Goal: Task Accomplishment & Management: Complete application form

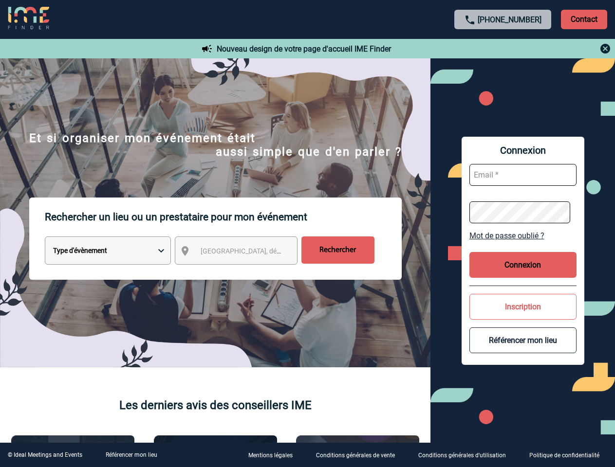
click at [307, 234] on p "Rechercher un lieu ou un prestataire pour mon événement" at bounding box center [223, 217] width 357 height 39
click at [584, 19] on p "Contact" at bounding box center [584, 19] width 46 height 19
click at [503, 49] on div at bounding box center [503, 49] width 217 height 12
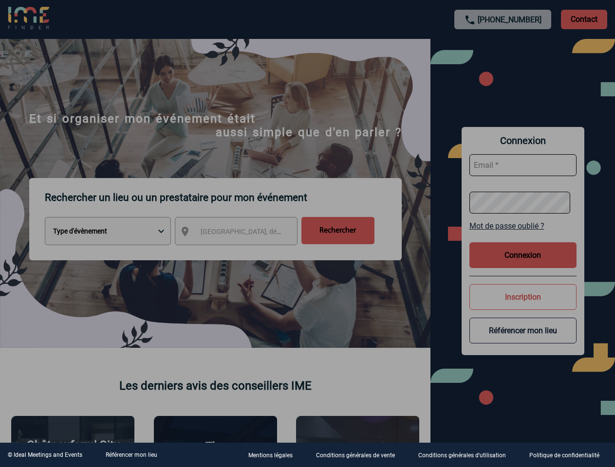
click at [245, 253] on div at bounding box center [307, 233] width 615 height 467
click at [523, 236] on div at bounding box center [307, 233] width 615 height 467
click at [523, 265] on div at bounding box center [307, 233] width 615 height 467
click at [523, 307] on div at bounding box center [307, 233] width 615 height 467
click at [523, 340] on div at bounding box center [307, 233] width 615 height 467
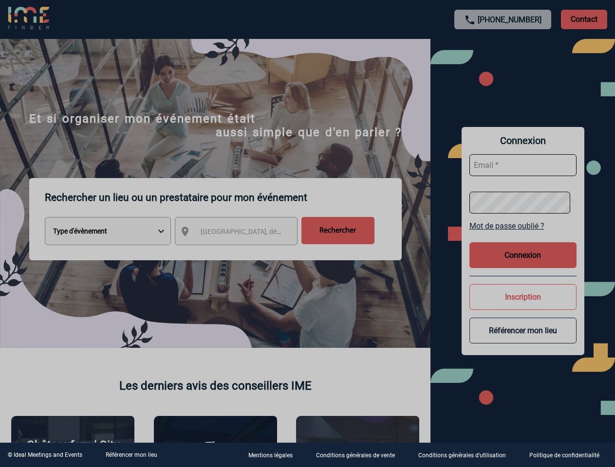
click at [131, 455] on link "Référencer mon lieu" at bounding box center [132, 455] width 52 height 7
